Goal: Task Accomplishment & Management: Manage account settings

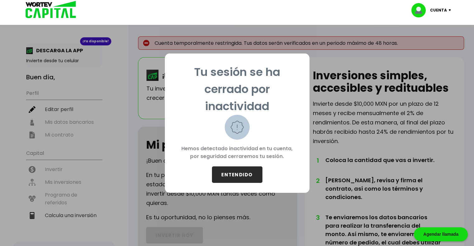
click at [255, 172] on button "ENTENDIDO" at bounding box center [237, 175] width 50 height 17
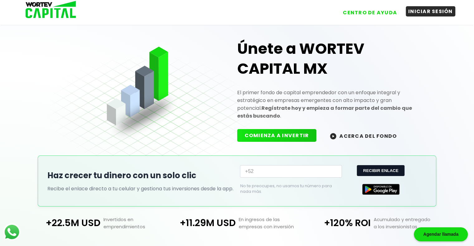
click at [425, 11] on button "INICIAR SESIÓN" at bounding box center [430, 11] width 50 height 10
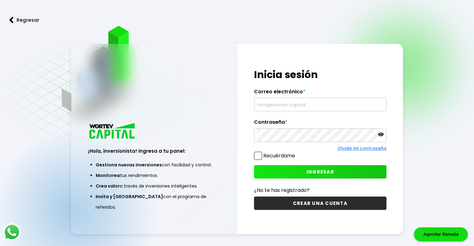
type input "[EMAIL_ADDRESS][PERSON_NAME][DOMAIN_NAME]"
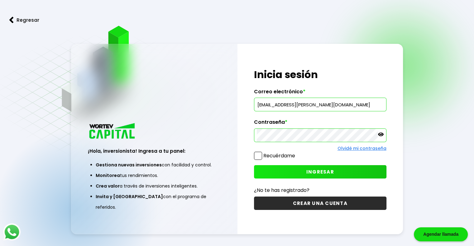
click at [303, 172] on button "INGRESAR" at bounding box center [320, 171] width 132 height 13
